Goal: Find contact information: Find contact information

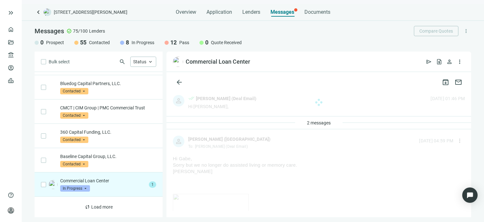
scroll to position [1047, 0]
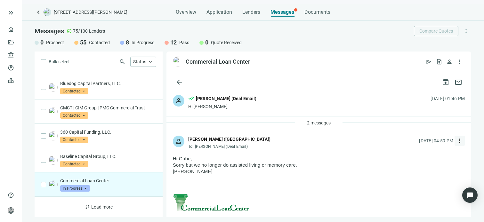
click at [457, 141] on span "more_vert" at bounding box center [460, 141] width 6 height 6
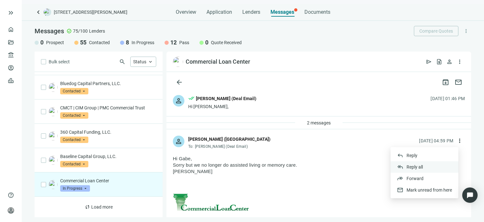
click at [419, 167] on span "Reply all" at bounding box center [415, 167] width 16 height 5
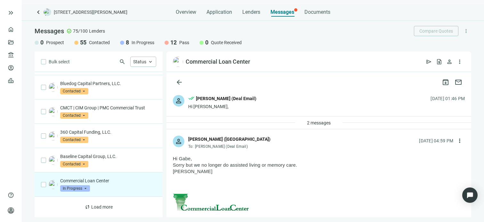
type textarea "**********"
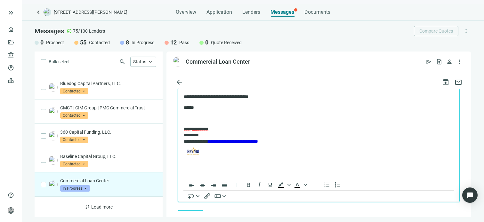
scroll to position [1057, 0]
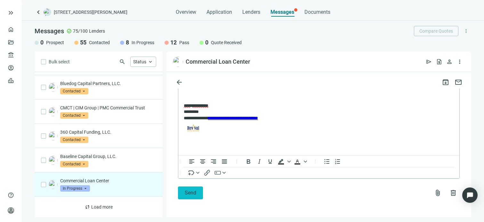
click at [190, 193] on span "Send" at bounding box center [191, 193] width 12 height 6
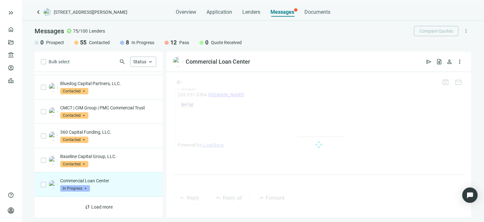
scroll to position [1047, 0]
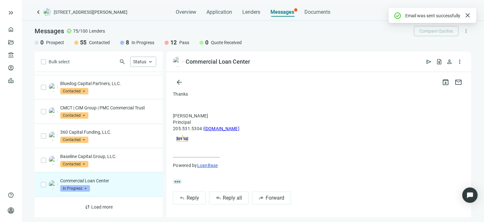
click at [86, 189] on span "In Progress" at bounding box center [75, 188] width 30 height 6
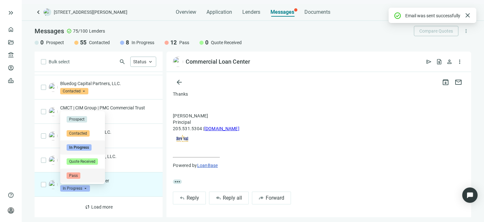
click at [77, 175] on span "Pass" at bounding box center [74, 176] width 14 height 6
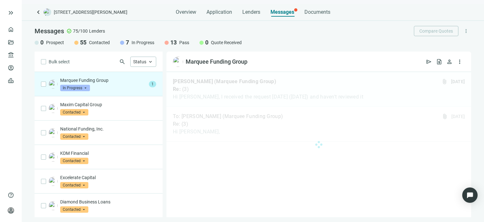
click at [233, 91] on div at bounding box center [319, 144] width 305 height 145
click at [235, 121] on div at bounding box center [319, 144] width 305 height 145
click at [152, 61] on span "keyboard_arrow_up" at bounding box center [151, 62] width 6 height 6
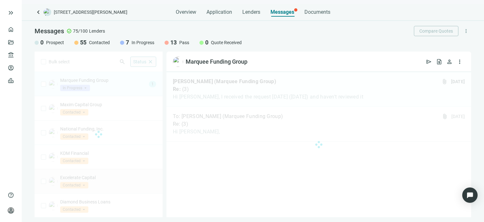
click at [154, 169] on div "Bulk select search Status close Prospect Only Contacted Only In Progress Only Q…" at bounding box center [99, 135] width 128 height 166
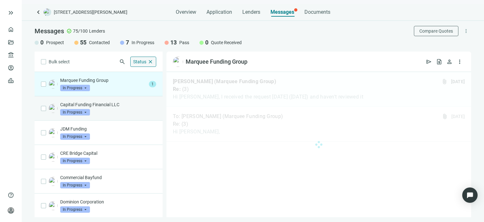
click at [94, 114] on div "Capital Funding Financial LLC In Progress arrow_drop_down" at bounding box center [108, 109] width 96 height 14
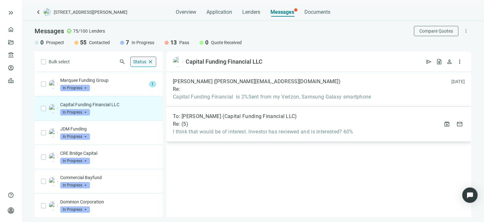
click at [218, 136] on div "To: [PERSON_NAME] (Capital Funding Financial LLC) Re: ( 5 ) I think that would …" at bounding box center [319, 124] width 305 height 35
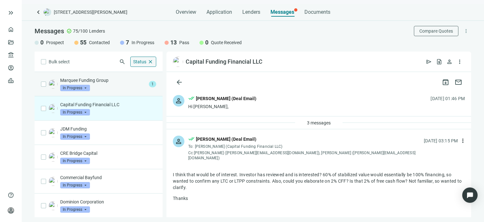
click at [103, 87] on div "Marquee Funding Group In Progress arrow_drop_down" at bounding box center [103, 84] width 86 height 14
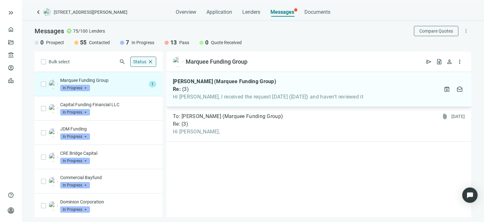
click at [253, 94] on span "Hi [PERSON_NAME], I received the request [DATE] ([DATE]) and haven’t reviewed it" at bounding box center [268, 97] width 191 height 6
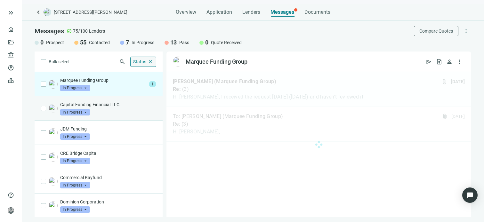
click at [86, 112] on span "In Progress" at bounding box center [75, 112] width 30 height 6
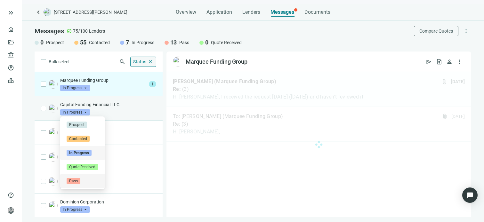
click at [73, 182] on span "Pass" at bounding box center [74, 181] width 14 height 6
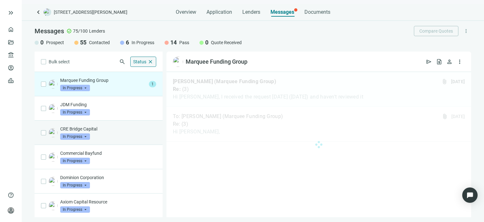
click at [112, 133] on div "CRE Bridge Capital In Progress arrow_drop_down" at bounding box center [108, 133] width 96 height 14
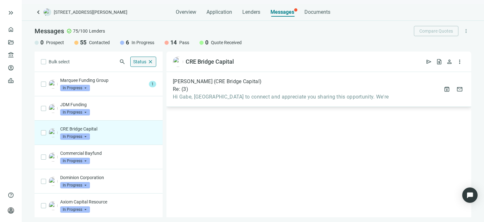
click at [221, 98] on span "Hi Gabe, [GEOGRAPHIC_DATA] to connect and appreciate you sharing this opportuni…" at bounding box center [281, 97] width 216 height 6
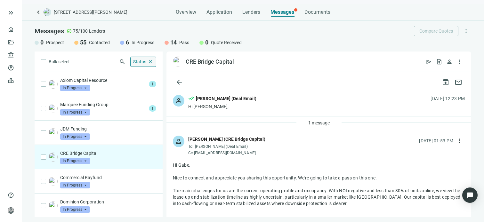
drag, startPoint x: 259, startPoint y: 154, endPoint x: 195, endPoint y: 154, distance: 64.1
click at [195, 154] on div "person [PERSON_NAME] (CRE Bridge Capital) To: [PERSON_NAME] (Deal Email) Cc: [E…" at bounding box center [319, 143] width 305 height 28
copy div "[EMAIL_ADDRESS][DOMAIN_NAME]"
click at [86, 161] on span "In Progress" at bounding box center [75, 161] width 30 height 6
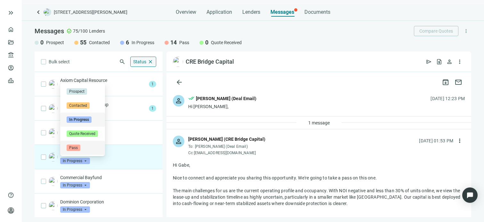
click at [79, 147] on span "Pass" at bounding box center [74, 148] width 14 height 6
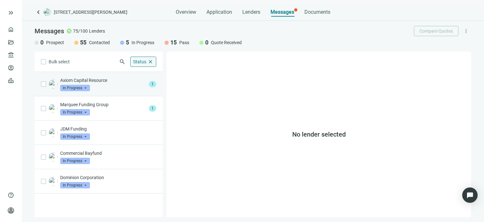
click at [110, 81] on p "Axiom Capital Resource" at bounding box center [103, 80] width 86 height 6
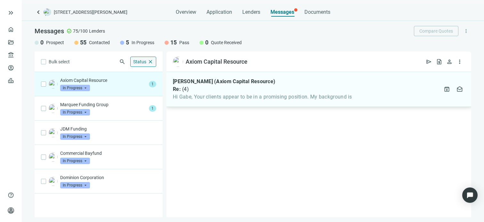
click at [216, 92] on div "Re: ( 4 )" at bounding box center [262, 89] width 179 height 6
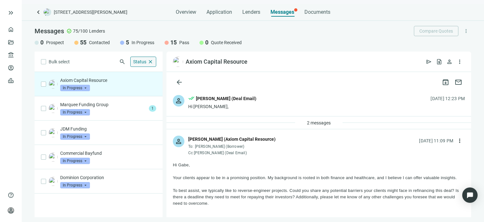
click at [205, 107] on div "Hi [PERSON_NAME]," at bounding box center [222, 106] width 68 height 6
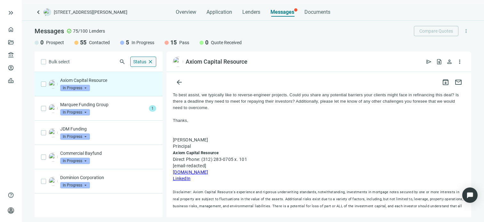
scroll to position [608, 0]
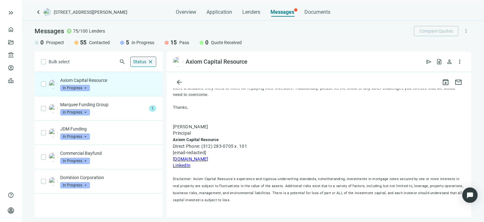
click at [208, 162] on link "[DOMAIN_NAME]" at bounding box center [190, 159] width 35 height 5
